Goal: Ask a question: Ask a question

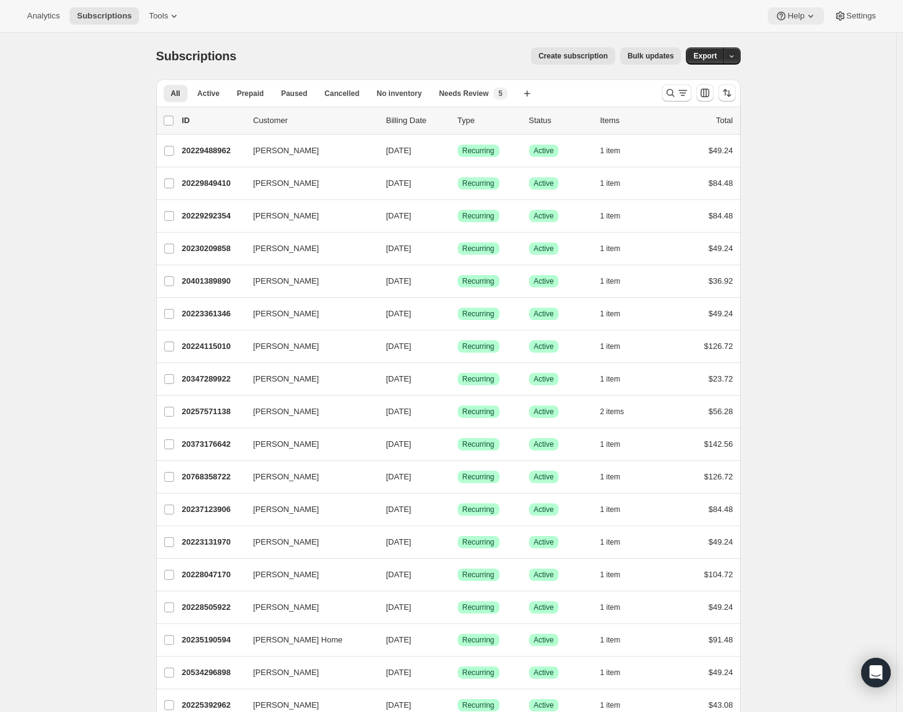
click at [805, 19] on icon at bounding box center [811, 16] width 12 height 12
click at [801, 85] on span "Contact us" at bounding box center [794, 83] width 38 height 9
click at [879, 670] on icon "Open Intercom Messenger" at bounding box center [876, 672] width 14 height 16
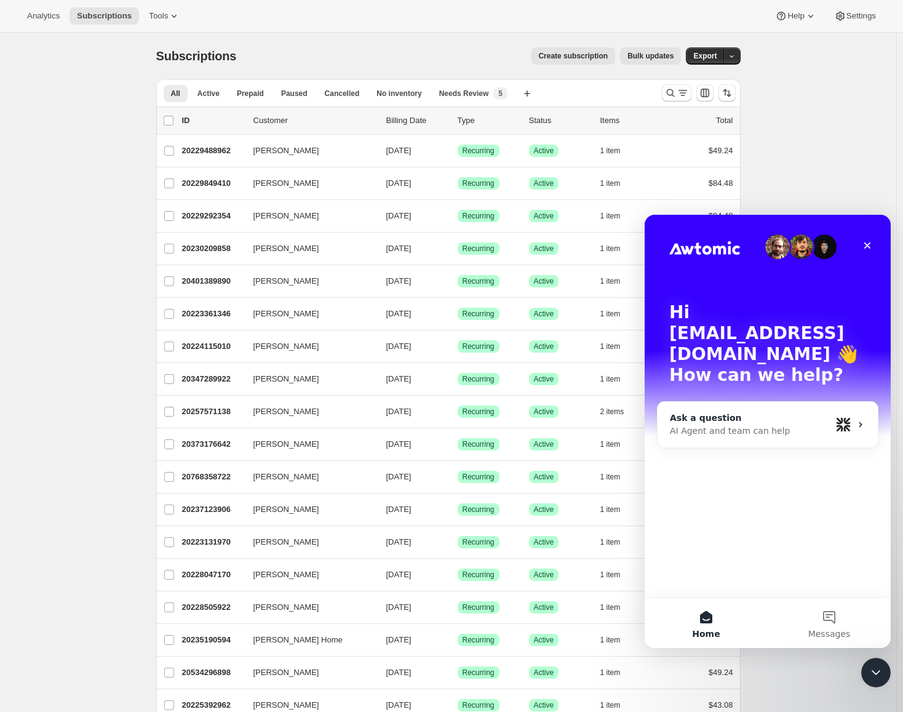
click at [758, 402] on div "Ask a question AI Agent and team can help" at bounding box center [768, 425] width 220 height 46
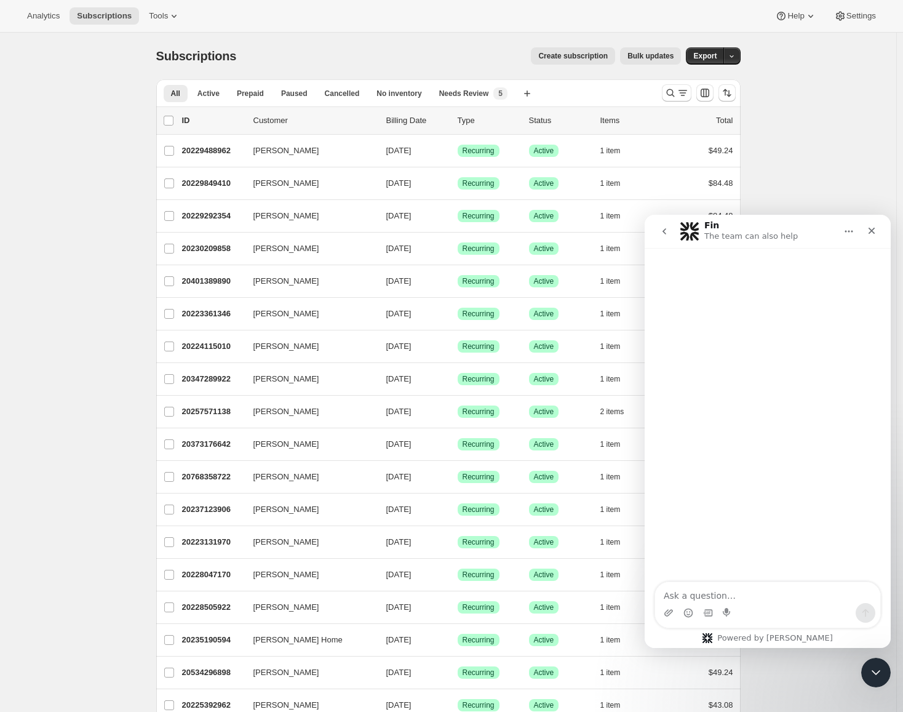
click at [709, 605] on div "Intercom messenger" at bounding box center [708, 613] width 10 height 20
click at [714, 592] on textarea "Ask a question…" at bounding box center [767, 592] width 225 height 21
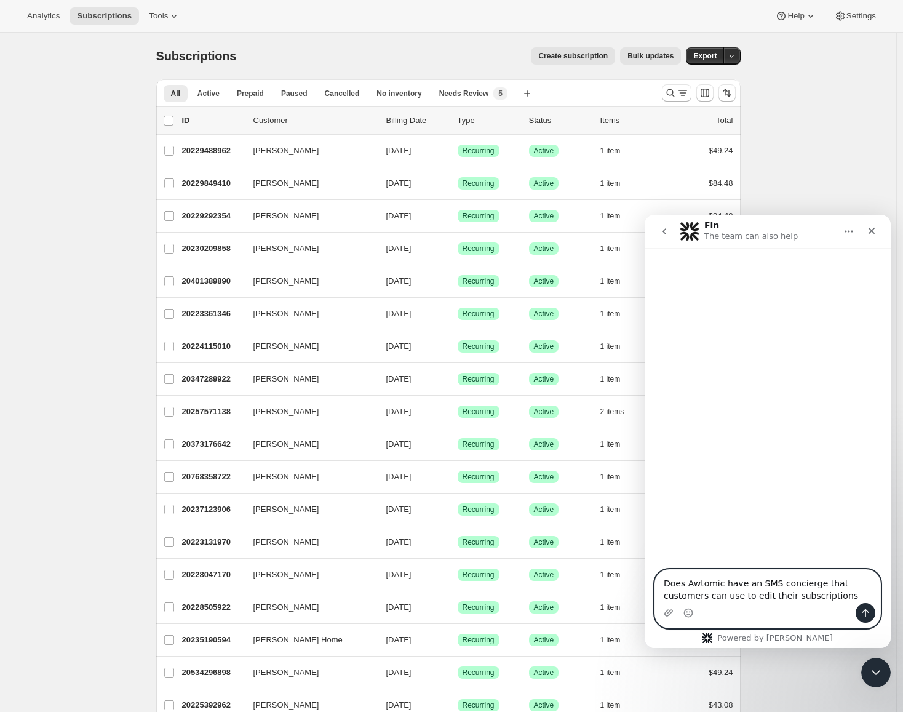
type textarea "Does Awtomic have an SMS concierge that customers can use to edit their subscri…"
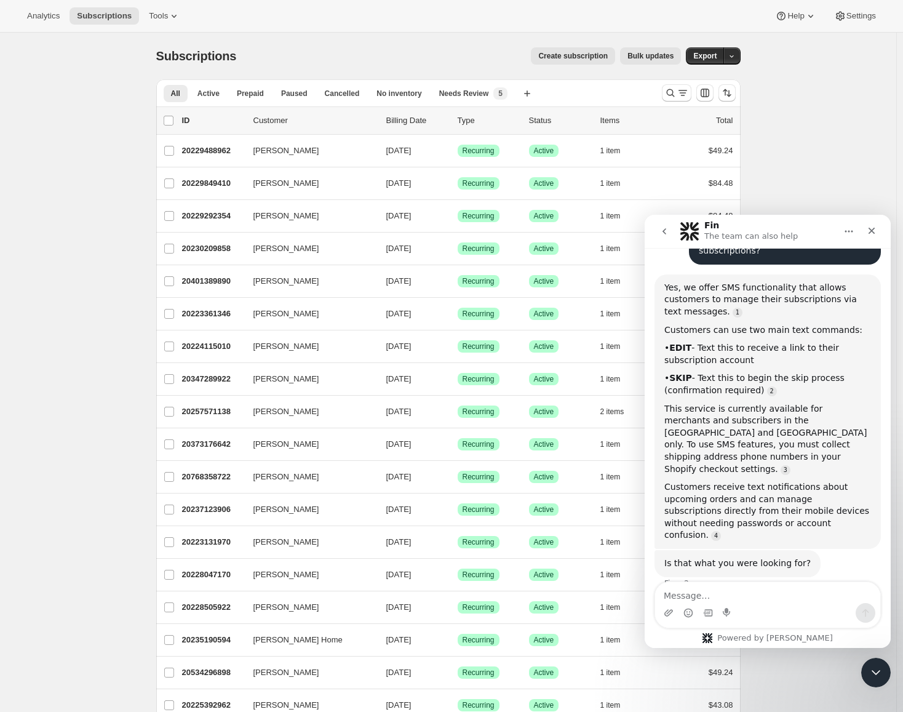
scroll to position [115, 0]
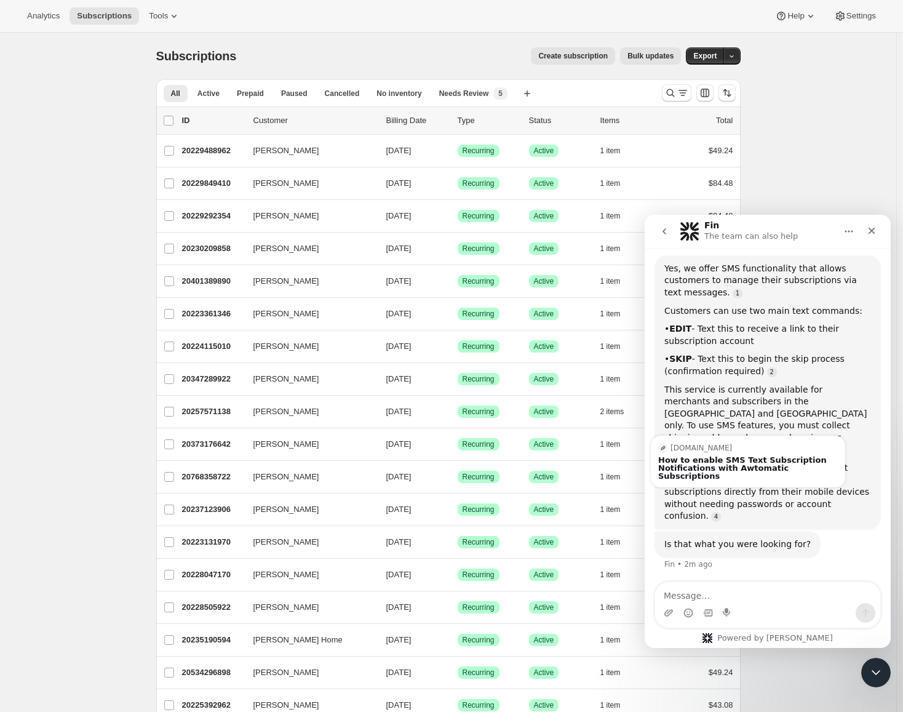
click at [710, 399] on div "This service is currently available for merchants and subscribers in the [GEOGR…" at bounding box center [767, 420] width 207 height 73
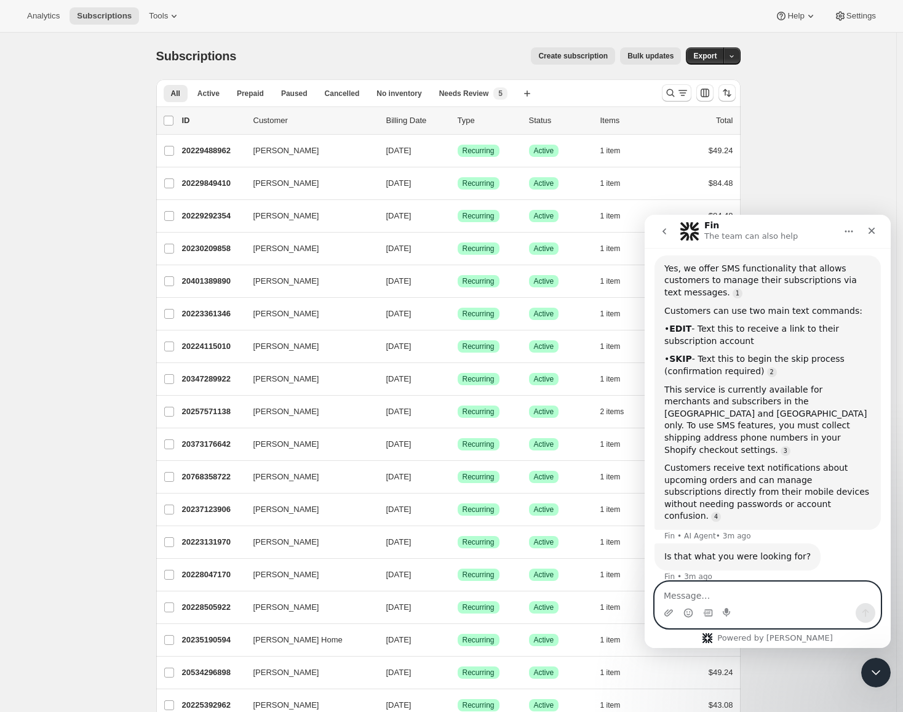
click at [745, 597] on textarea "Message…" at bounding box center [767, 592] width 225 height 21
type textarea "I specifically want to know if Awtomic has something like Recharge's SMS Concie…"
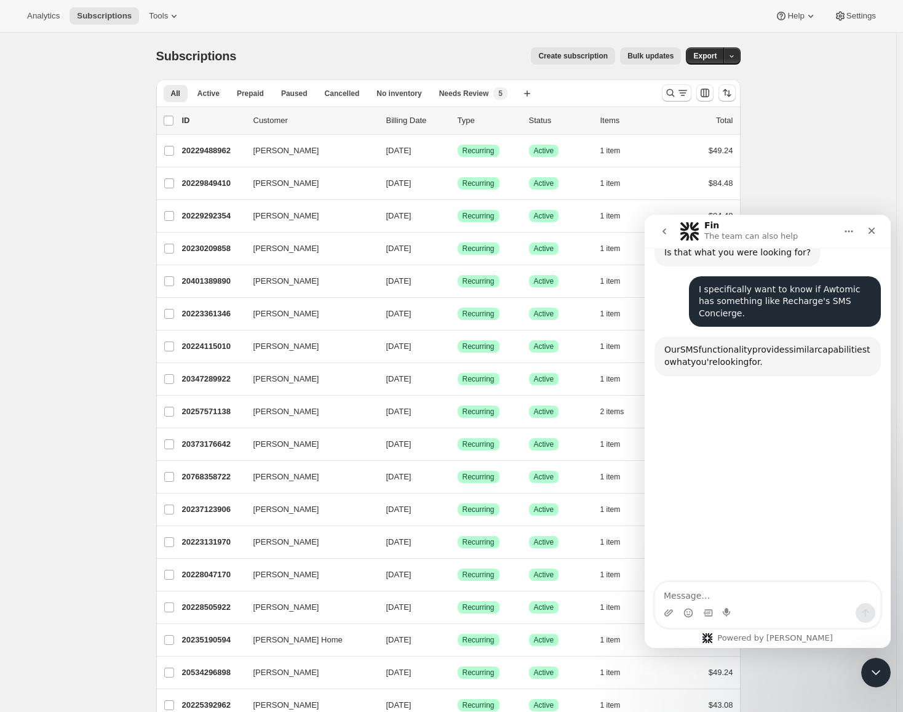
scroll to position [423, 0]
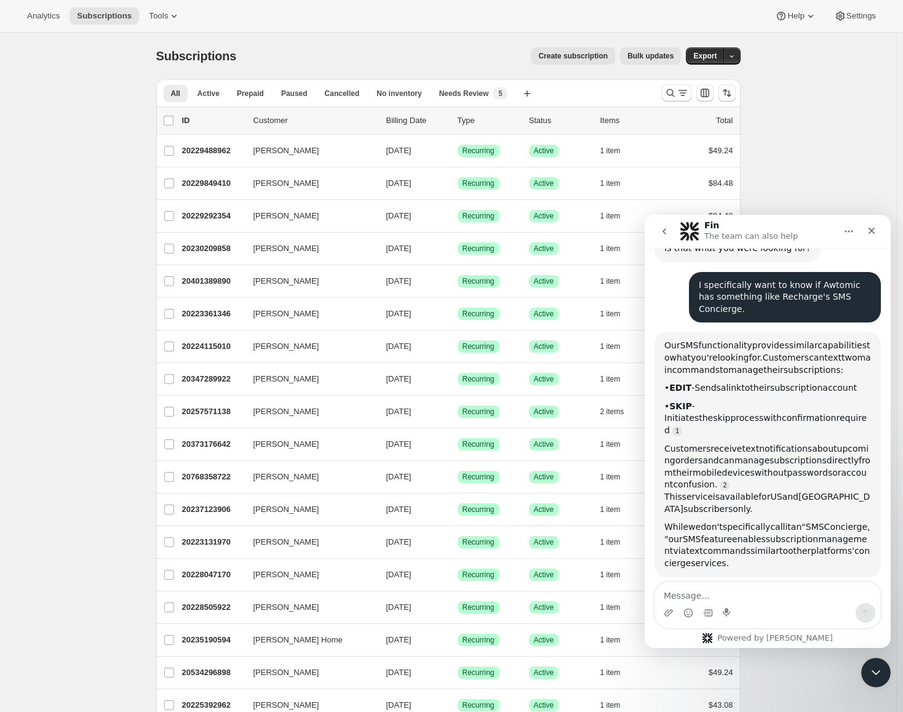
click at [750, 383] on span "to" at bounding box center [745, 388] width 9 height 10
click at [730, 413] on span "skip" at bounding box center [721, 418] width 17 height 10
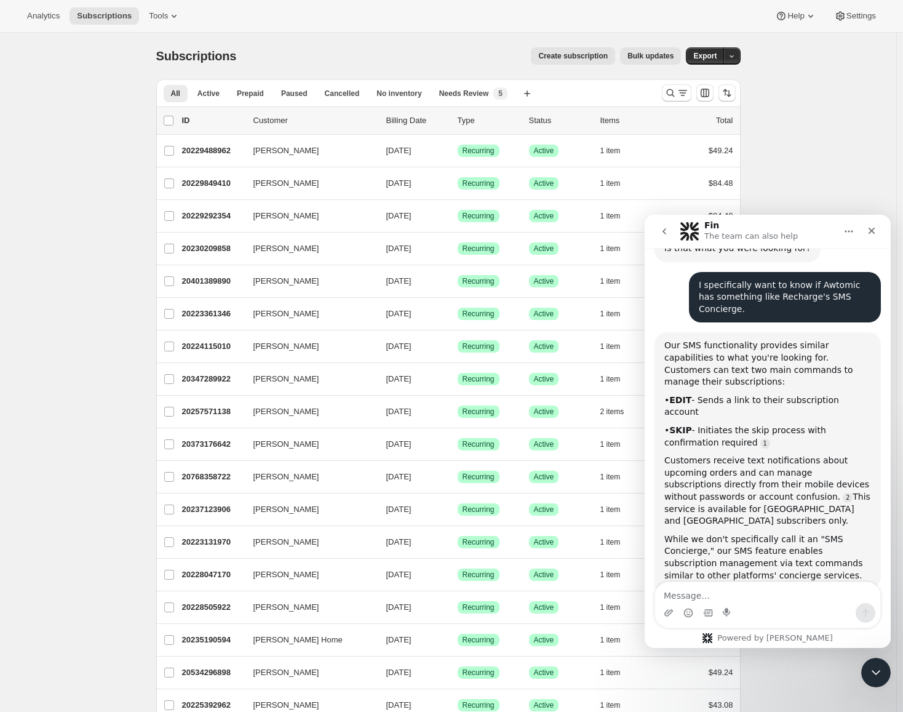
click at [746, 424] on div "• SKIP - Initiates the skip process with confirmation required" at bounding box center [767, 436] width 207 height 24
click at [739, 455] on div "Customers receive text notifications about upcoming orders and can manage subsc…" at bounding box center [767, 491] width 207 height 73
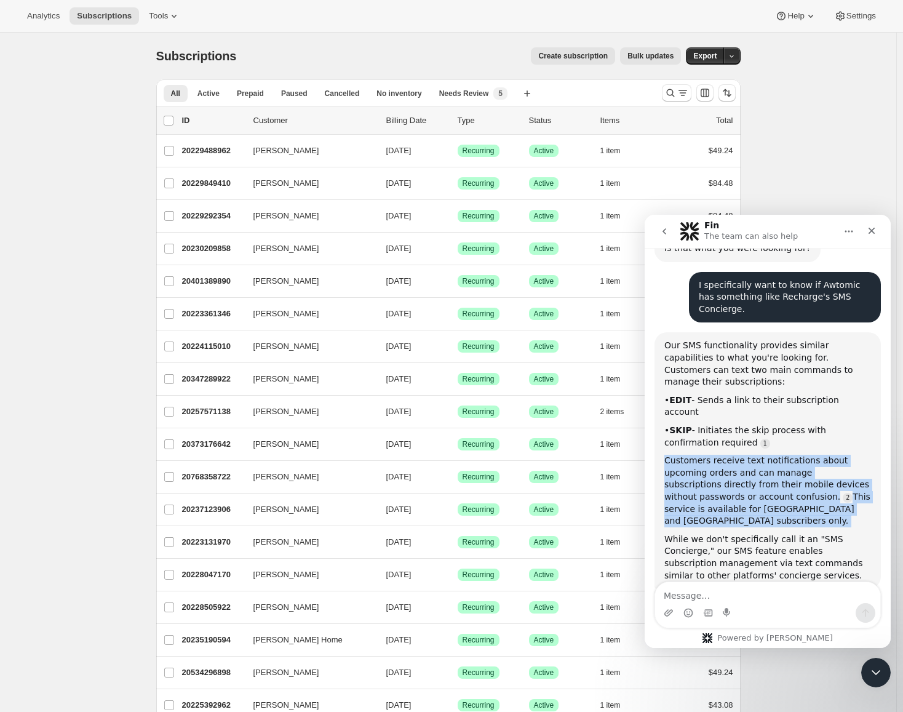
click at [739, 455] on div "Customers receive text notifications about upcoming orders and can manage subsc…" at bounding box center [767, 491] width 207 height 73
click at [763, 455] on div "Customers receive text notifications about upcoming orders and can manage subsc…" at bounding box center [767, 491] width 207 height 73
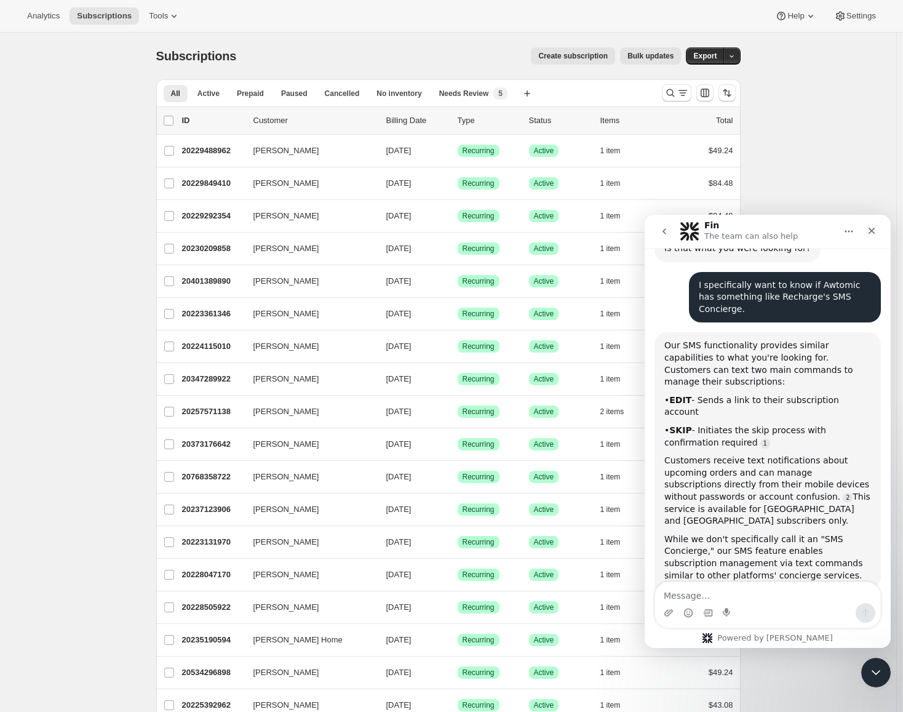
click at [715, 340] on div "Our SMS functionality provides similar capabilities to what you're looking for.…" at bounding box center [767, 364] width 207 height 48
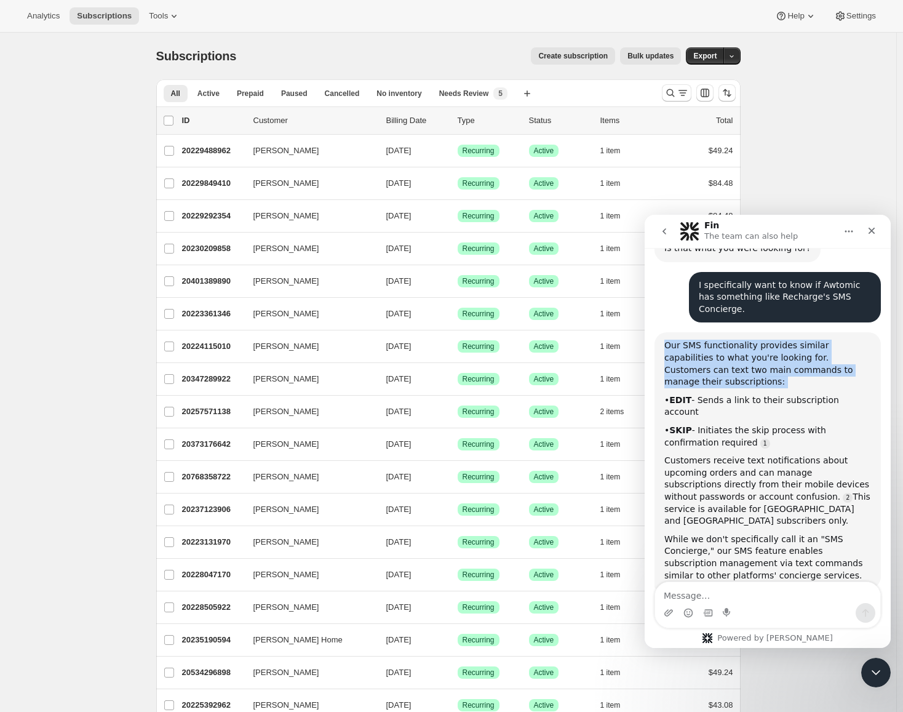
click at [715, 340] on div "Our SMS functionality provides similar capabilities to what you're looking for.…" at bounding box center [767, 364] width 207 height 48
click at [730, 340] on div "Our SMS functionality provides similar capabilities to what you're looking for.…" at bounding box center [767, 364] width 207 height 48
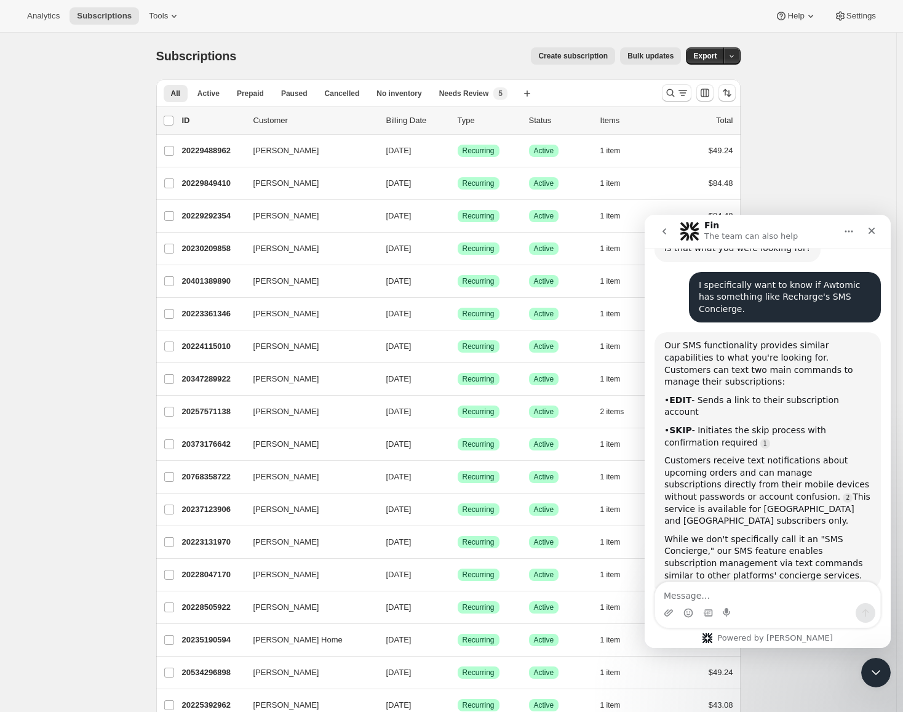
click at [731, 340] on div "Our SMS functionality provides similar capabilities to what you're looking for.…" at bounding box center [767, 364] width 207 height 48
